Goal: Task Accomplishment & Management: Complete application form

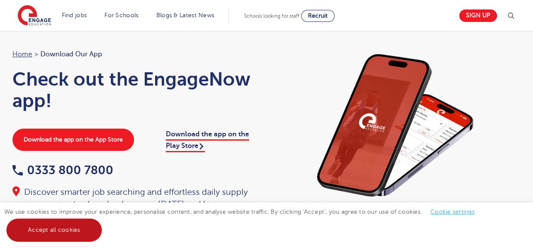
click at [51, 234] on link "Accept all cookies" at bounding box center [53, 229] width 95 height 23
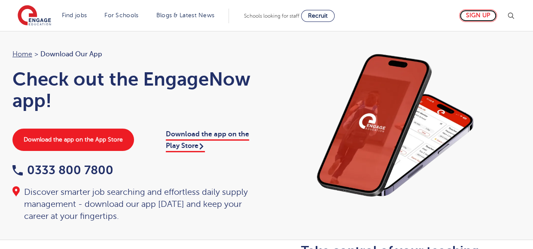
click at [478, 14] on link "Sign up" at bounding box center [478, 15] width 38 height 12
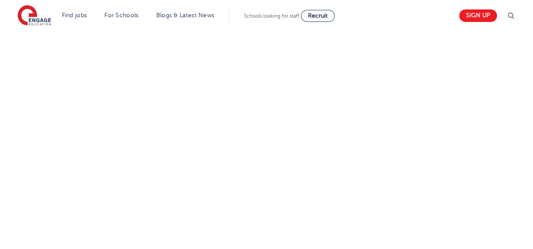
scroll to position [412, 0]
click at [360, 177] on div "Let us know more about you!" at bounding box center [266, 115] width 521 height 468
click at [417, 158] on div "Let us know more about you!" at bounding box center [266, 51] width 521 height 547
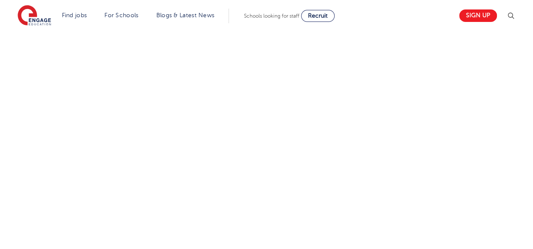
click at [424, 161] on div "Let us know more about you!" at bounding box center [266, 170] width 521 height 387
